Goal: Task Accomplishment & Management: Use online tool/utility

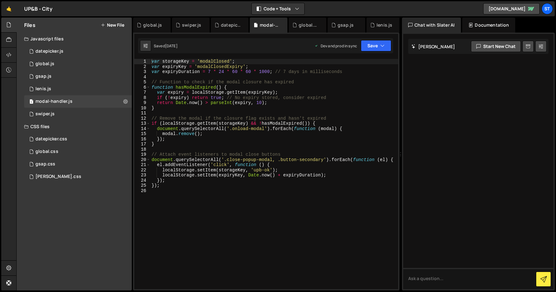
click at [119, 24] on button "New File" at bounding box center [113, 25] width 24 height 5
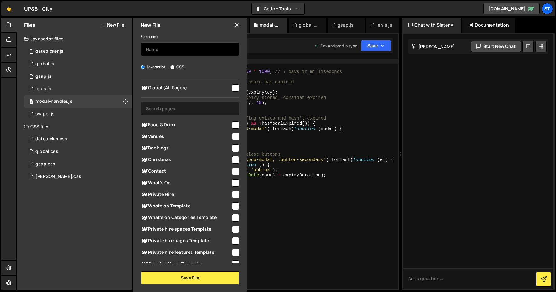
click at [158, 48] on input "text" at bounding box center [190, 49] width 99 height 14
type input "widget"
click at [173, 66] on input "CSS" at bounding box center [172, 67] width 4 height 4
radio input "true"
click at [233, 87] on input "checkbox" at bounding box center [236, 88] width 8 height 8
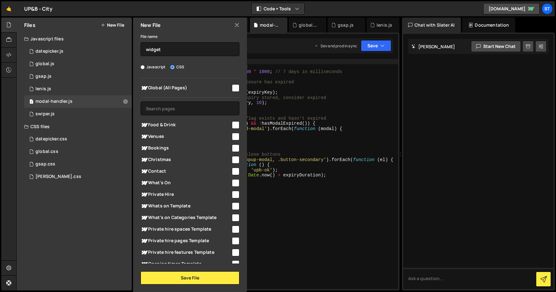
checkbox input "true"
click at [195, 277] on button "Save File" at bounding box center [190, 278] width 99 height 13
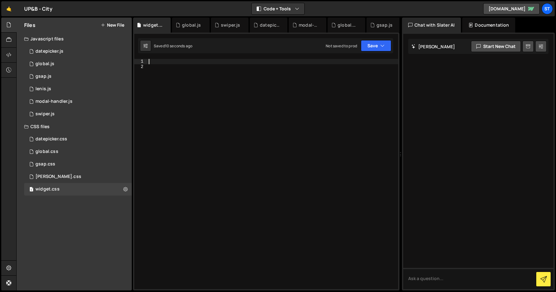
click at [163, 63] on div at bounding box center [272, 179] width 251 height 241
paste textarea "</style>"
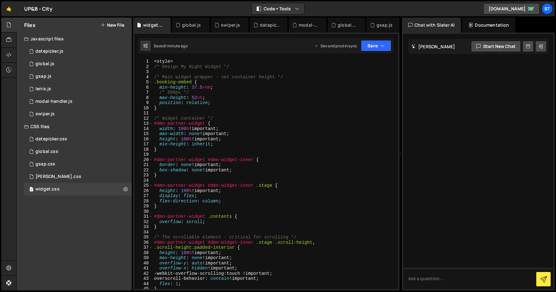
click at [175, 61] on div "< style > /* Design My Night Widget */ /* Main widget wrapper - set container h…" at bounding box center [274, 179] width 243 height 241
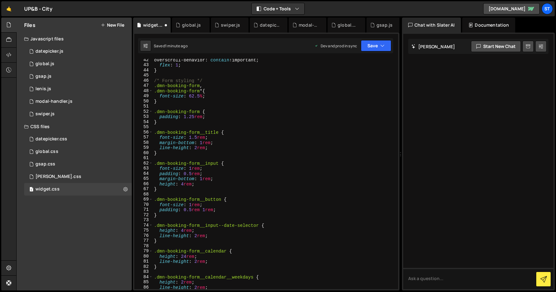
scroll to position [514, 0]
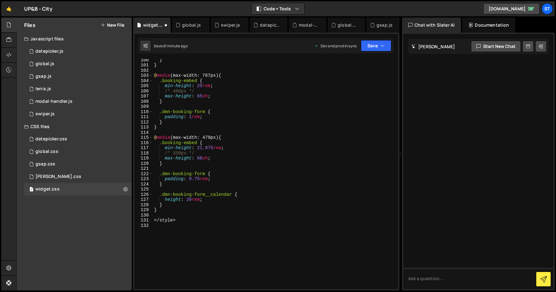
click at [175, 220] on div "} } @ media (max-width: 767px) { .booking-embed { min-height : 25 rem ; /* 400p…" at bounding box center [274, 177] width 243 height 241
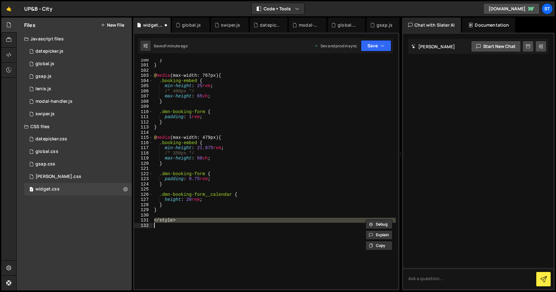
click at [175, 220] on div "} } @ media (max-width: 767px) { .booking-embed { min-height : 25 rem ; /* 400p…" at bounding box center [274, 177] width 243 height 241
type textarea "</style>"
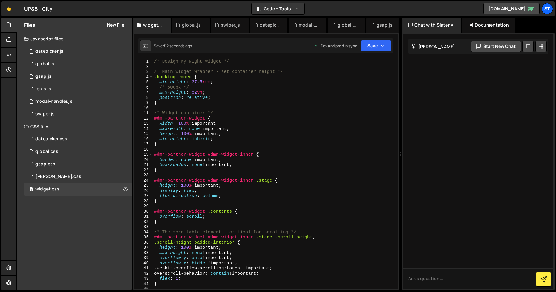
scroll to position [0, 0]
click at [229, 185] on div "/* Design My Night Widget */ /* Main widget wrapper - set container height */ .…" at bounding box center [274, 179] width 243 height 241
click at [160, 159] on div "/* Design My Night Widget */ /* Main widget wrapper - set container height */ .…" at bounding box center [274, 179] width 243 height 241
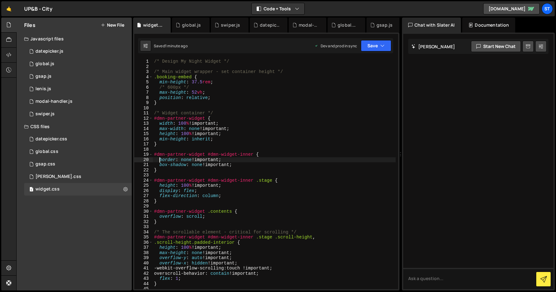
paste textarea
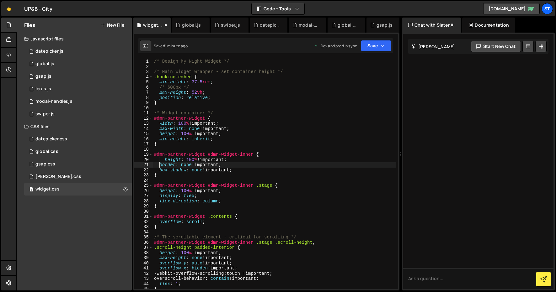
click at [165, 160] on div "/* Design My Night Widget */ /* Main widget wrapper - set container height */ .…" at bounding box center [274, 179] width 243 height 241
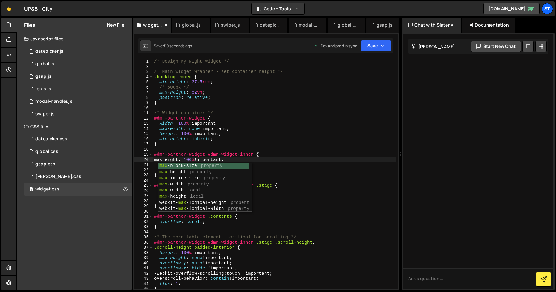
scroll to position [0, 1]
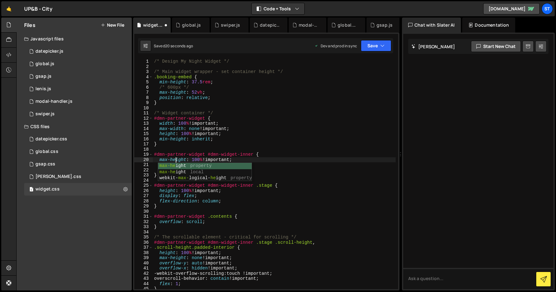
click at [197, 159] on div "/* Design My Night Widget */ /* Main widget wrapper - set container height */ .…" at bounding box center [274, 179] width 243 height 241
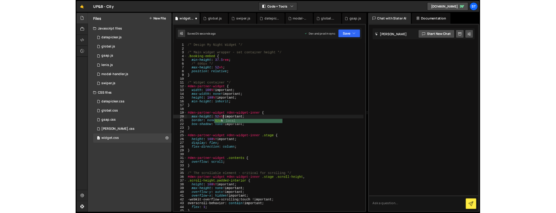
scroll to position [0, 3]
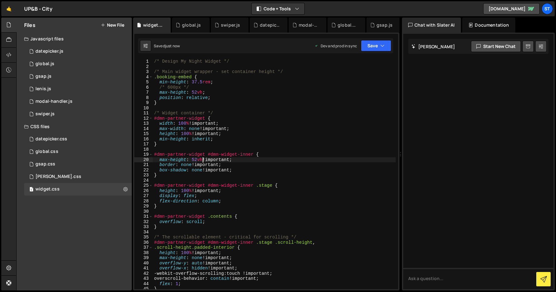
click at [180, 161] on div "/* Design My Night Widget */ /* Main widget wrapper - set container height */ .…" at bounding box center [274, 179] width 243 height 241
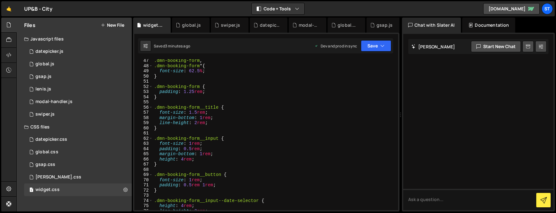
scroll to position [240, 0]
click at [204, 104] on div ".dmn-booking-form , .dmn-booking-form * { font-size : 62.5 % ; } .dmn-booking-f…" at bounding box center [274, 137] width 243 height 161
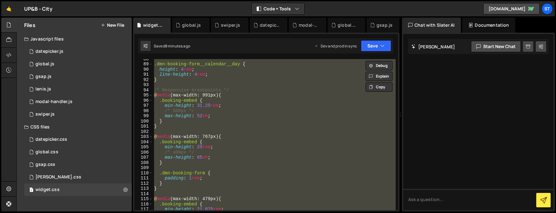
scroll to position [474, 0]
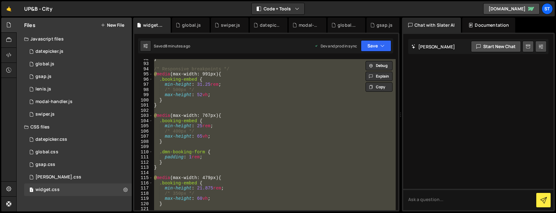
click at [176, 89] on div "} /* Responsive breakpoints */ @ media (max-width: 991px) { .booking-embed { mi…" at bounding box center [274, 134] width 243 height 151
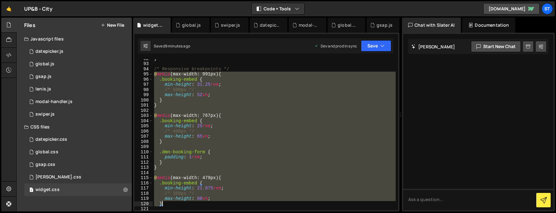
scroll to position [522, 0]
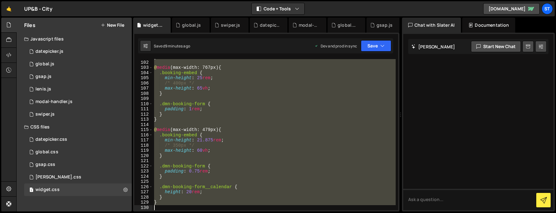
drag, startPoint x: 154, startPoint y: 74, endPoint x: 192, endPoint y: 210, distance: 141.4
click at [192, 210] on div "1 Type cmd + s to save your Javascript file. הההההההההההההההההההההההההההההההההה…" at bounding box center [266, 122] width 266 height 179
type textarea "}"
click at [186, 162] on div "} @ media (max-width: 767px) { .booking-embed { min-height : 25 rem ; /* 400px …" at bounding box center [274, 134] width 243 height 151
drag, startPoint x: 154, startPoint y: 123, endPoint x: 192, endPoint y: 205, distance: 90.1
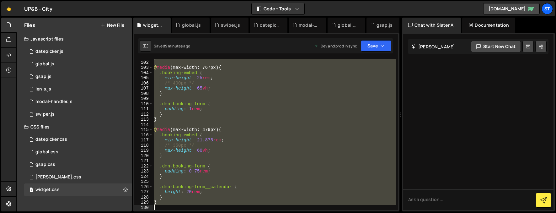
click at [192, 205] on div "} @ media (max-width: 767px) { .booking-embed { min-height : 25 rem ; /* 400px …" at bounding box center [274, 135] width 243 height 161
type textarea "}"
click at [192, 205] on div "} @ media (max-width: 767px) { .booking-embed { min-height : 25 rem ; /* 400px …" at bounding box center [274, 134] width 243 height 151
drag, startPoint x: 153, startPoint y: 104, endPoint x: 193, endPoint y: 213, distance: 116.2
click at [193, 213] on html "Projects [GEOGRAPHIC_DATA] Blog st Projects Your Teams Invite team member Accou…" at bounding box center [278, 106] width 556 height 213
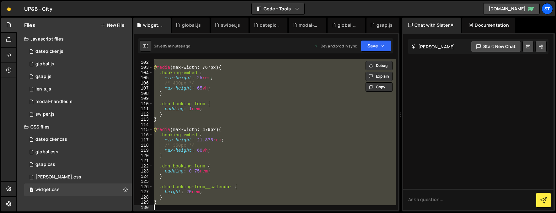
paste textarea
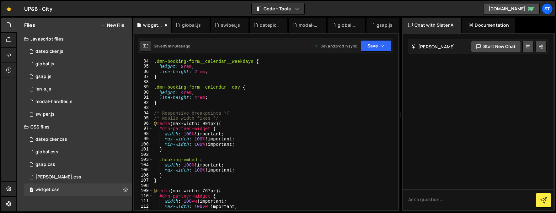
scroll to position [426, 0]
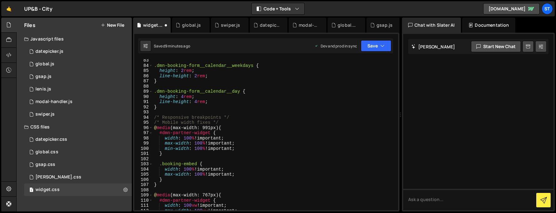
click at [173, 121] on div ".dmn-booking-form__calendar__weekdays { height : 2 rem ; line-height : 2 rem ; …" at bounding box center [274, 138] width 243 height 161
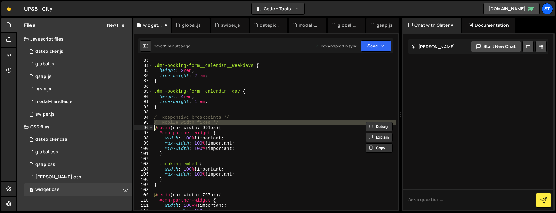
click at [173, 121] on div ".dmn-booking-form__calendar__weekdays { height : 2 rem ; line-height : 2 rem ; …" at bounding box center [274, 138] width 243 height 161
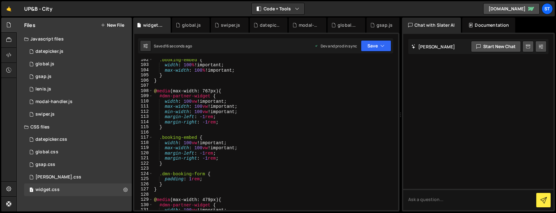
scroll to position [525, 0]
click at [196, 100] on div ".booking-embed { width : 100 % !important ; max-width : 100 % !important ; } } …" at bounding box center [274, 137] width 243 height 161
click at [209, 105] on div ".booking-embed { width : 100 % !important ; max-width : 100 % !important ; } } …" at bounding box center [274, 137] width 243 height 161
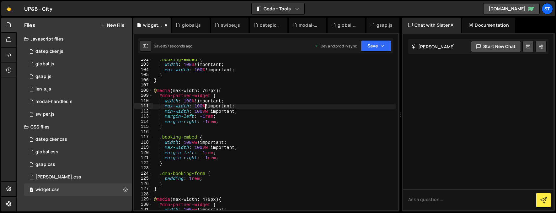
click at [208, 112] on div ".booking-embed { width : 100 % !important ; max-width : 100 % !important ; } } …" at bounding box center [274, 137] width 243 height 161
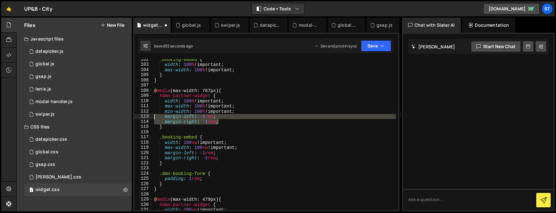
drag, startPoint x: 220, startPoint y: 120, endPoint x: 153, endPoint y: 117, distance: 67.5
click at [153, 117] on div ".booking-embed { width : 100 % !important ; max-width : 100 % !important ; } } …" at bounding box center [274, 137] width 243 height 161
type textarea "margin-left: -1rem; margin-right: -1rem;"
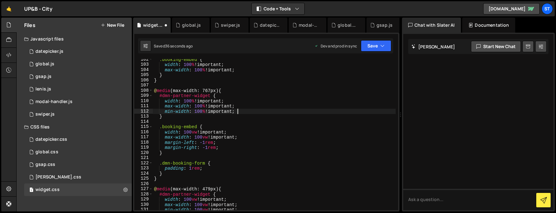
click at [197, 131] on div ".booking-embed { width : 100 % !important ; max-width : 100 % !important ; } } …" at bounding box center [274, 137] width 243 height 161
click at [208, 136] on div ".booking-embed { width : 100 % !important ; max-width : 100 % !important ; } } …" at bounding box center [274, 137] width 243 height 161
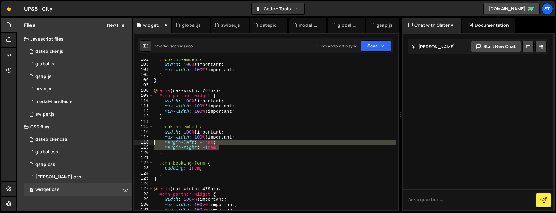
drag, startPoint x: 222, startPoint y: 148, endPoint x: 144, endPoint y: 143, distance: 78.0
click at [144, 143] on div "max-width: 100% !important; 102 103 104 105 106 107 108 109 110 111 112 113 114…" at bounding box center [266, 134] width 264 height 151
type textarea "margin-left: -1rem; margin-right: -1rem;"
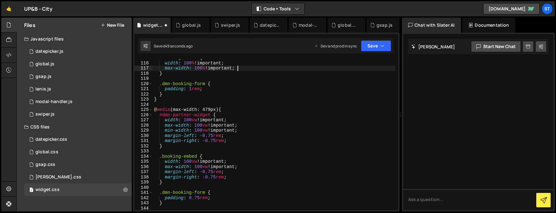
scroll to position [594, 0]
click at [198, 119] on div ".booking-embed { width : 100 % !important ; max-width : 100 % !important ; } .d…" at bounding box center [274, 135] width 243 height 161
click at [208, 125] on div ".booking-embed { width : 100 % !important ; max-width : 100 % !important ; } .d…" at bounding box center [274, 135] width 243 height 161
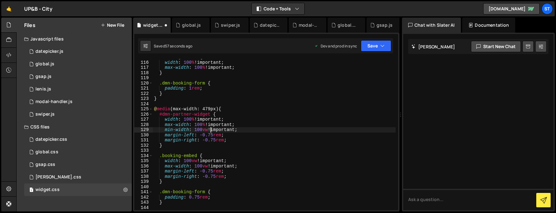
click at [209, 128] on div ".booking-embed { width : 100 % !important ; max-width : 100 % !important ; } .d…" at bounding box center [274, 135] width 243 height 161
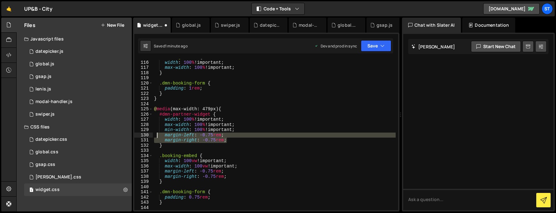
drag, startPoint x: 232, startPoint y: 138, endPoint x: 157, endPoint y: 133, distance: 74.5
click at [157, 133] on div ".booking-embed { width : 100 % !important ; max-width : 100 % !important ; } .d…" at bounding box center [274, 135] width 243 height 161
type textarea "margin-left: -0.75rem; margin-right: -0.75rem;"
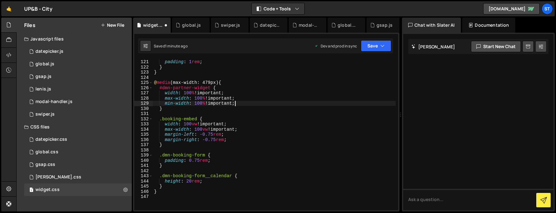
scroll to position [629, 0]
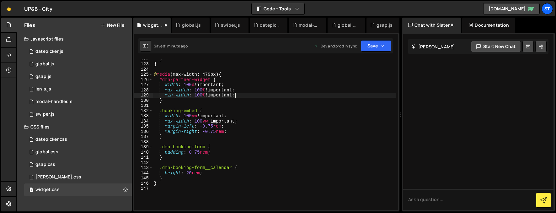
click at [198, 114] on div "} } @ media (max-width: 479px) { #dmn-partner-widget { width : 100 % !important…" at bounding box center [274, 136] width 243 height 161
click at [208, 119] on div "} } @ media (max-width: 479px) { #dmn-partner-widget { width : 100 % !important…" at bounding box center [274, 136] width 243 height 161
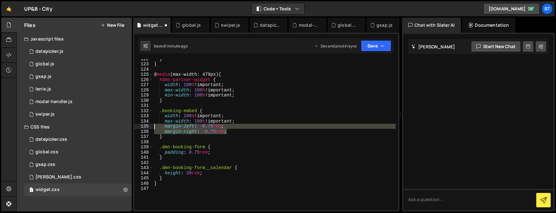
drag, startPoint x: 231, startPoint y: 131, endPoint x: 153, endPoint y: 125, distance: 78.0
click at [153, 125] on div "} } @ media (max-width: 479px) { #dmn-partner-widget { width : 100 % !important…" at bounding box center [274, 136] width 243 height 161
type textarea "margin-left: -0.75rem; margin-right: -0.75rem;"
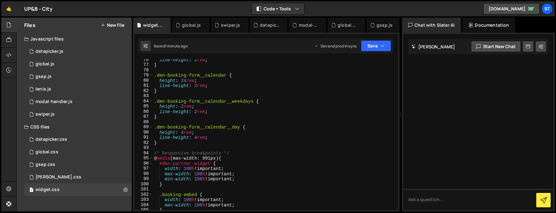
scroll to position [390, 0]
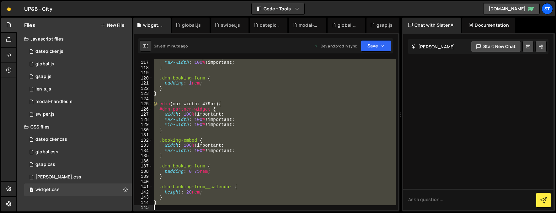
drag, startPoint x: 154, startPoint y: 148, endPoint x: 185, endPoint y: 247, distance: 104.0
click at [185, 213] on html "Projects [GEOGRAPHIC_DATA] Blog st Projects Your Teams Invite team member Accou…" at bounding box center [278, 106] width 556 height 213
type textarea "}"
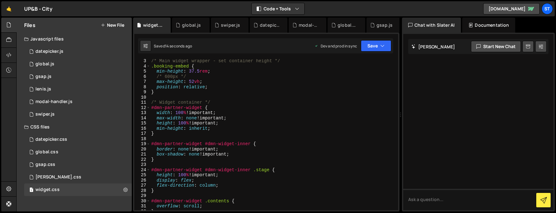
scroll to position [0, 0]
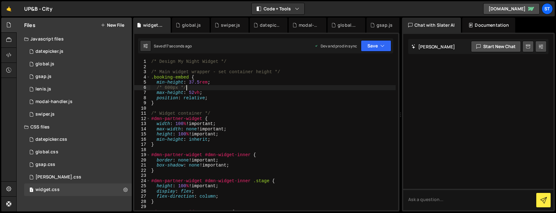
click at [185, 87] on div "/* Design My Night Widget */ /* Main widget wrapper - set container height */ .…" at bounding box center [273, 139] width 246 height 161
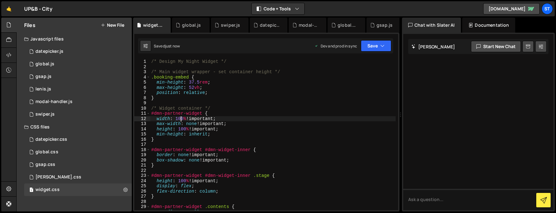
click at [180, 120] on div "/* Design My Night Widget */ /* Main widget wrapper - set container height */ .…" at bounding box center [273, 139] width 246 height 161
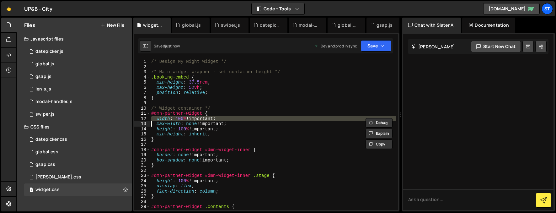
click at [180, 120] on div "/* Design My Night Widget */ /* Main widget wrapper - set container height */ .…" at bounding box center [273, 139] width 246 height 161
click at [216, 123] on div "/* Design My Night Widget */ /* Main widget wrapper - set container height */ .…" at bounding box center [273, 139] width 246 height 161
drag, startPoint x: 232, startPoint y: 124, endPoint x: 148, endPoint y: 117, distance: 84.0
click at [149, 117] on div "max-width: none !important; 1 2 3 4 5 6 7 8 9 10 11 12 13 14 15 16 17 18 19 20 …" at bounding box center [266, 134] width 264 height 151
click at [201, 77] on div "/* Design My Night Widget */ /* Main widget wrapper - set container height */ .…" at bounding box center [273, 139] width 246 height 161
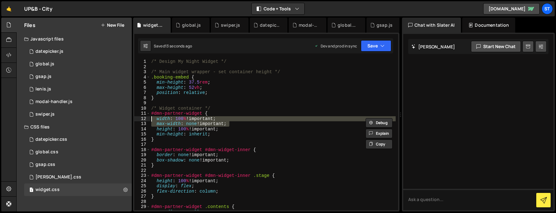
type textarea ".booking-embed {"
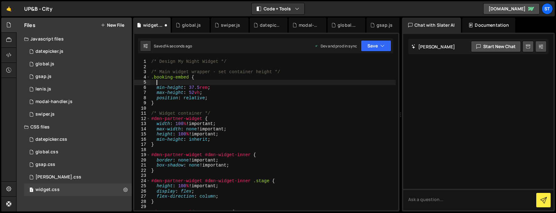
paste textarea "max-width: none !important;"
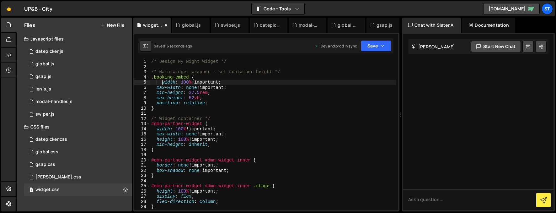
click at [162, 82] on div "/* Design My Night Widget */ /* Main widget wrapper - set container height */ .…" at bounding box center [273, 139] width 246 height 161
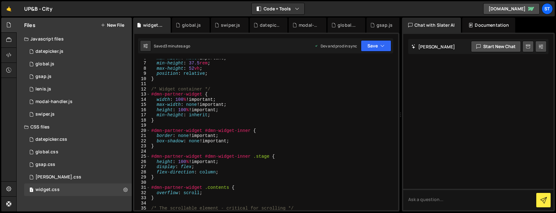
scroll to position [38, 0]
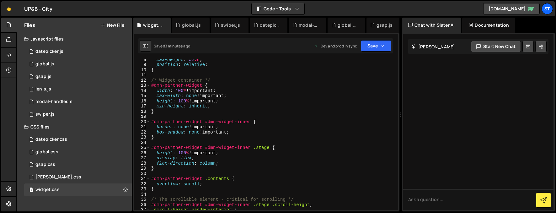
click at [235, 131] on div "max-height : 52 vh ; position : relative ; } /* Widget container */ #dmn-partne…" at bounding box center [273, 137] width 246 height 161
type textarea "box-shadow: none !important;"
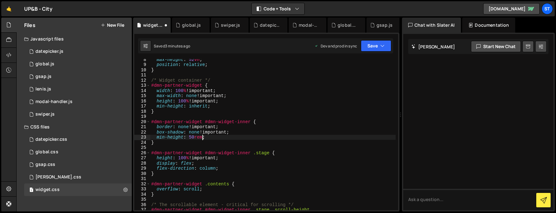
scroll to position [0, 3]
click at [231, 133] on div "max-height : 52 vh ; position : relative ; } /* Widget container */ #dmn-partne…" at bounding box center [273, 137] width 246 height 161
type textarea "box-shadow: none !important;"
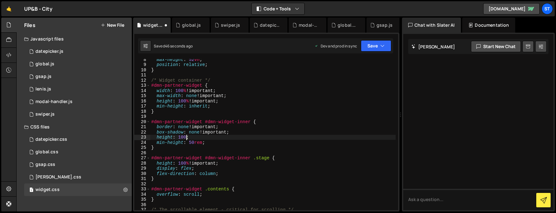
scroll to position [0, 2]
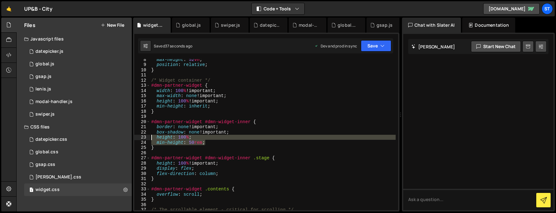
drag, startPoint x: 208, startPoint y: 142, endPoint x: 151, endPoint y: 137, distance: 57.3
click at [151, 137] on div "max-height : 52 vh ; position : relative ; } /* Widget container */ #dmn-partne…" at bounding box center [273, 137] width 246 height 161
click at [186, 136] on div "max-height : 52 vh ; position : relative ; } /* Widget container */ #dmn-partne…" at bounding box center [273, 134] width 246 height 151
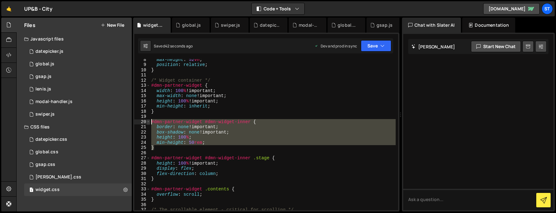
drag, startPoint x: 162, startPoint y: 147, endPoint x: 149, endPoint y: 120, distance: 29.5
click at [149, 120] on div "height: 100%; 8 9 10 11 12 13 14 15 16 17 18 19 20 21 22 23 24 25 26 27 28 29 3…" at bounding box center [266, 134] width 264 height 151
type textarea "#dmn-partner-widget #dmn-widget-inner { border: none !important;"
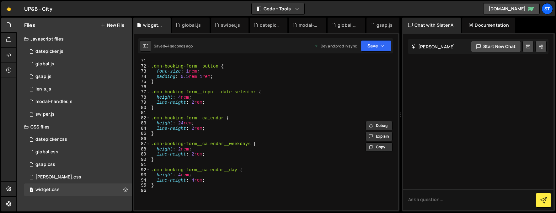
scroll to position [419, 0]
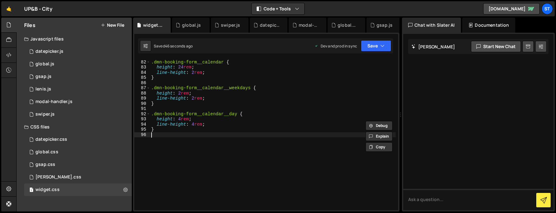
click at [168, 137] on div ".dmn-booking-form__calendar { height : 24 rem ; line-height : 2 rem ; } .dmn-bo…" at bounding box center [273, 134] width 246 height 161
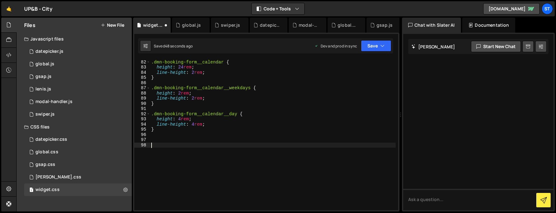
paste textarea "}"
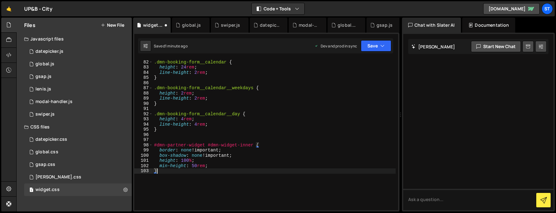
click at [154, 145] on div ".dmn-booking-form__calendar { height : 24 rem ; line-height : 2 rem ; } .dmn-bo…" at bounding box center [274, 134] width 243 height 161
paste textarea "@media (max-width: 479px) {"
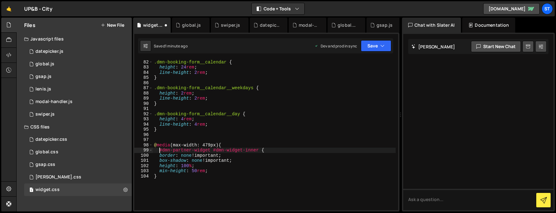
click at [178, 177] on div ".dmn-booking-form__calendar { height : 24 rem ; line-height : 2 rem ; } .dmn-bo…" at bounding box center [274, 134] width 243 height 161
type textarea "}"
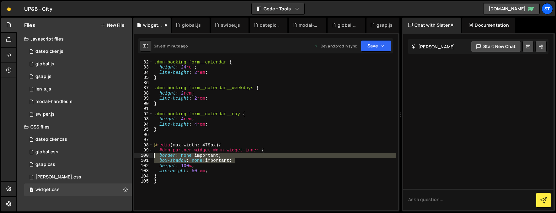
drag, startPoint x: 236, startPoint y: 160, endPoint x: 149, endPoint y: 155, distance: 87.0
click at [149, 155] on div "} 81 82 83 84 85 86 87 88 89 90 91 92 93 94 95 96 97 98 99 100 101 102 103 104 …" at bounding box center [266, 134] width 264 height 151
type textarea "border: none !important; box-shadow: none !important;"
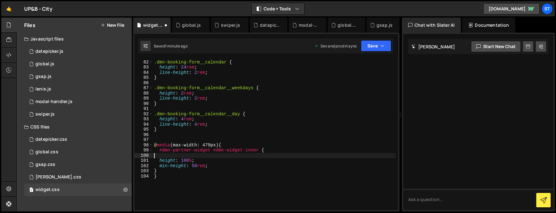
click at [179, 166] on div ".dmn-booking-form__calendar { height : 24 rem ; line-height : 2 rem ; } .dmn-bo…" at bounding box center [274, 134] width 243 height 161
type textarea "min-height: 50rem;"
click at [165, 155] on div ".dmn-booking-form__calendar { height : 24 rem ; line-height : 2 rem ; } .dmn-bo…" at bounding box center [274, 134] width 243 height 161
click at [193, 157] on div ".dmn-booking-form__calendar { height : 24 rem ; line-height : 2 rem ; } .dmn-bo…" at bounding box center [274, 134] width 243 height 161
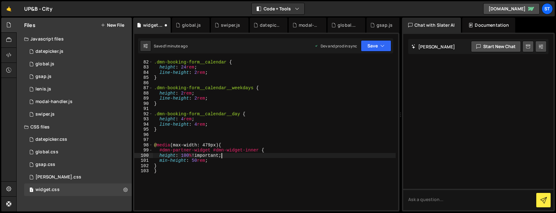
click at [205, 160] on div ".dmn-booking-form__calendar { height : 24 rem ; line-height : 2 rem ; } .dmn-bo…" at bounding box center [274, 134] width 243 height 161
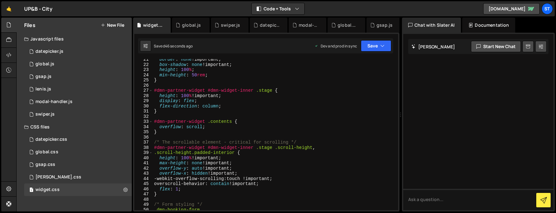
scroll to position [106, 0]
click at [210, 127] on div "border : none !important ; box-shadow : none !important ; height : 100 % ; min-…" at bounding box center [274, 137] width 243 height 161
type textarea "overflow: scroll;"
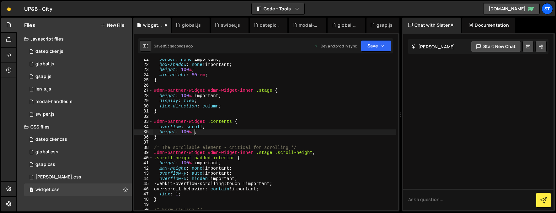
scroll to position [0, 3]
click at [230, 131] on div "border : none !important ; box-shadow : none !important ; height : 100 % ; min-…" at bounding box center [274, 137] width 243 height 161
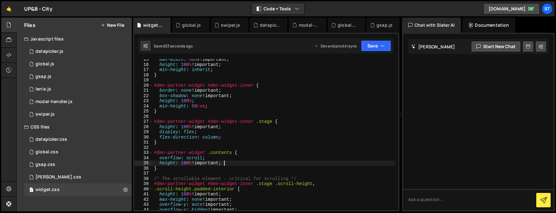
scroll to position [74, 0]
click at [195, 127] on div "max-width : none !important ; height : 100 % !important ; min-height : inherit …" at bounding box center [274, 137] width 243 height 161
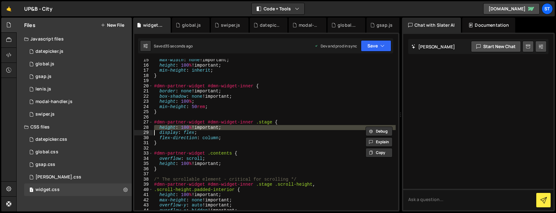
click at [195, 127] on div "max-width : none !important ; height : 100 % !important ; min-height : inherit …" at bounding box center [274, 137] width 243 height 161
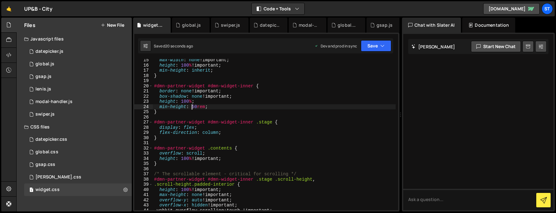
click at [193, 108] on div "max-width : none !important ; height : 100 % !important ; min-height : inherit …" at bounding box center [274, 137] width 243 height 161
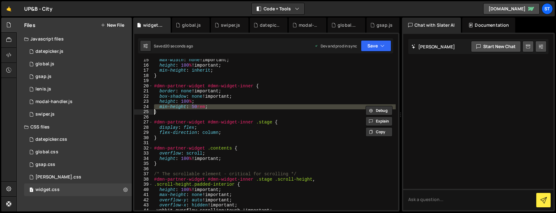
click at [193, 108] on div "max-width : none !important ; height : 100 % !important ; min-height : inherit …" at bounding box center [274, 137] width 243 height 161
click at [185, 107] on div "max-width : none !important ; height : 100 % !important ; min-height : inherit …" at bounding box center [274, 134] width 243 height 151
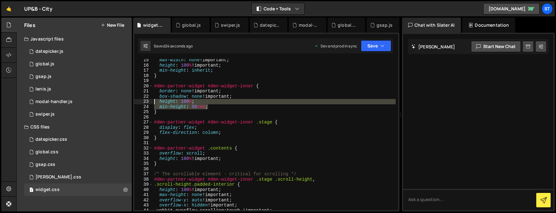
drag, startPoint x: 212, startPoint y: 108, endPoint x: 149, endPoint y: 102, distance: 63.3
click at [149, 102] on div "min-height: 50rem; 15 16 17 18 19 20 21 22 23 24 25 26 27 28 29 30 31 32 33 34 …" at bounding box center [266, 134] width 264 height 151
click at [163, 107] on div "max-width : none !important ; height : 100 % !important ; min-height : inherit …" at bounding box center [274, 134] width 243 height 151
click at [163, 107] on div "max-width : none !important ; height : 100 % !important ; min-height : inherit …" at bounding box center [274, 137] width 243 height 161
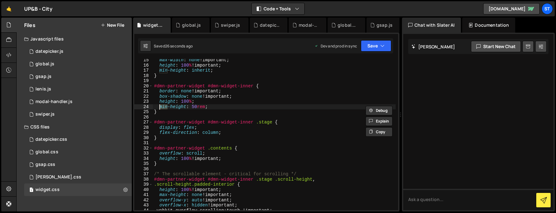
click at [163, 107] on div "max-width : none !important ; height : 100 % !important ; min-height : inherit …" at bounding box center [274, 137] width 243 height 161
type textarea "}"
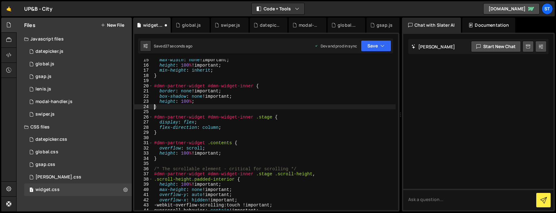
scroll to position [0, 0]
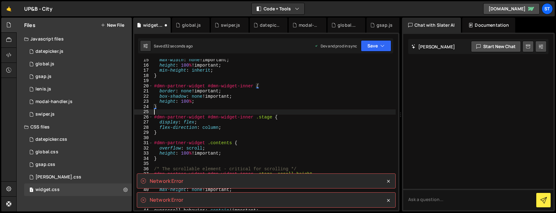
click at [219, 112] on div "max-width : none !important ; height : 100 % !important ; min-height : inherit …" at bounding box center [274, 137] width 243 height 161
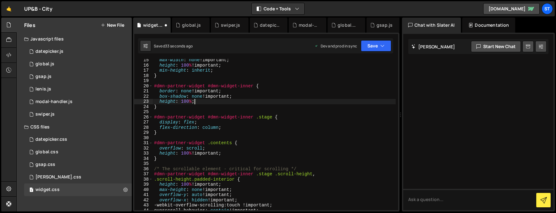
click at [203, 102] on div "max-width : none !important ; height : 100 % !important ; min-height : inherit …" at bounding box center [274, 137] width 243 height 161
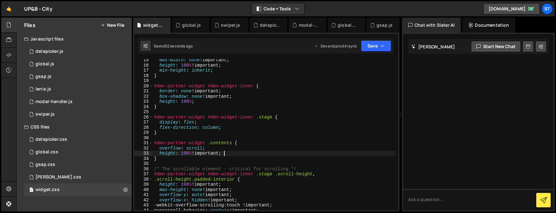
click at [223, 154] on div "max-width : none !important ; height : 100 % !important ; min-height : inherit …" at bounding box center [274, 137] width 243 height 161
click at [217, 153] on div "max-width : none !important ; height : 100 % !important ; min-height : inherit …" at bounding box center [274, 137] width 243 height 161
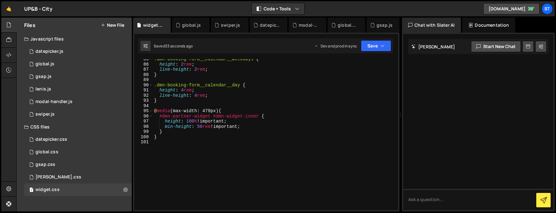
scroll to position [437, 0]
click at [200, 126] on div ".dmn-booking-form__calendar__weekdays { height : 2 rem ; line-height : 2 rem ; …" at bounding box center [274, 136] width 243 height 161
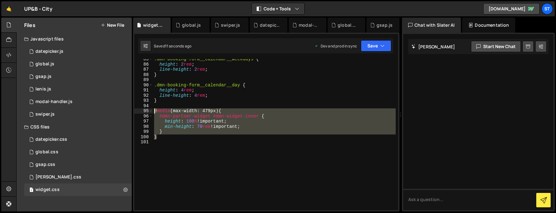
drag, startPoint x: 160, startPoint y: 137, endPoint x: 153, endPoint y: 109, distance: 28.5
click at [153, 109] on div ".dmn-booking-form__calendar__weekdays { height : 2 rem ; line-height : 2 rem ; …" at bounding box center [274, 136] width 243 height 161
type textarea "@media (max-width: 479px) { #dmn-partner-widget #dmn-widget-inner {"
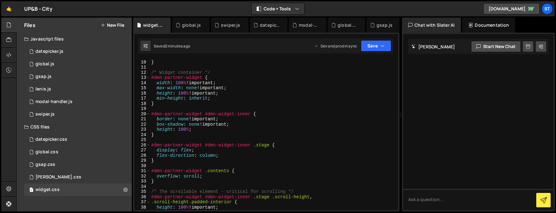
scroll to position [40, 0]
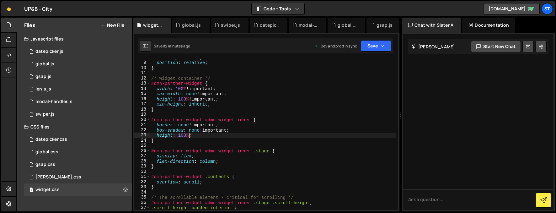
click at [189, 135] on div "max-height : 52 vh ; position : relative ; } /* Widget container */ #dmn-partne…" at bounding box center [273, 135] width 246 height 161
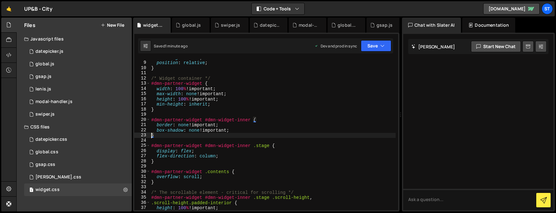
click at [237, 129] on div "max-height : 52 vh ; position : relative ; } /* Widget container */ #dmn-partne…" at bounding box center [273, 135] width 246 height 161
type textarea "box-shadow: none !important;"
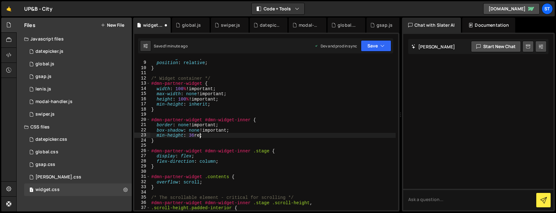
scroll to position [0, 3]
click at [205, 134] on div "max-height : 52 vh ; position : relative ; } /* Widget container */ #dmn-partne…" at bounding box center [273, 135] width 246 height 161
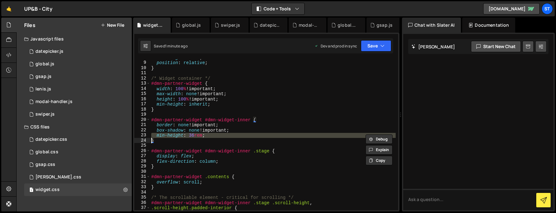
type textarea "}"
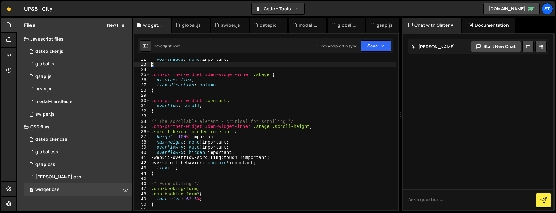
scroll to position [117, 0]
